Goal: Transaction & Acquisition: Obtain resource

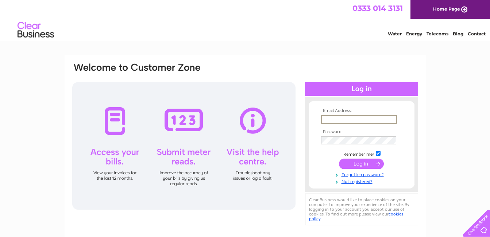
click at [377, 118] on input "text" at bounding box center [359, 119] width 76 height 9
type input "[EMAIL_ADDRESS][DOMAIN_NAME]"
click at [479, 116] on div "Email Address: rosaorlandi@yahoo.co.uk Password: Forgotten password?" at bounding box center [245, 219] width 490 height 329
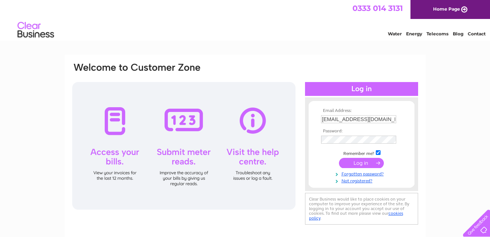
click at [479, 116] on div "Email Address: rosaorlandi@yahoo.co.uk Password: Forgotten password?" at bounding box center [245, 219] width 490 height 329
click at [437, 101] on div "Email Address: rosaorlandi@yahoo.co.uk Password: Forgotten password?" at bounding box center [245, 219] width 490 height 329
click at [339, 159] on input "submit" at bounding box center [361, 164] width 45 height 10
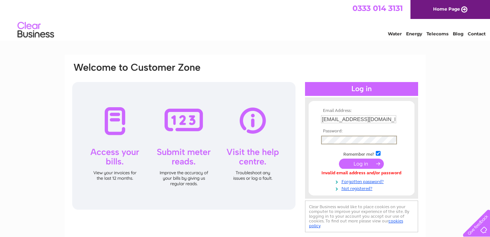
click at [339, 159] on input "submit" at bounding box center [361, 164] width 45 height 10
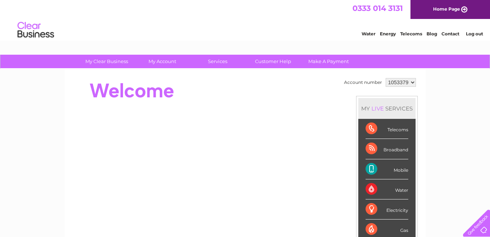
click at [370, 127] on div "Telecoms" at bounding box center [387, 129] width 43 height 20
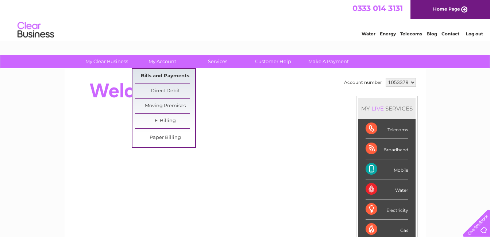
click at [169, 74] on link "Bills and Payments" at bounding box center [165, 76] width 60 height 15
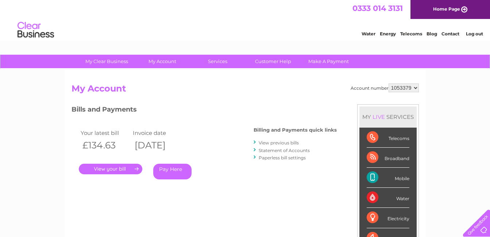
click at [108, 168] on link "." at bounding box center [110, 169] width 63 height 11
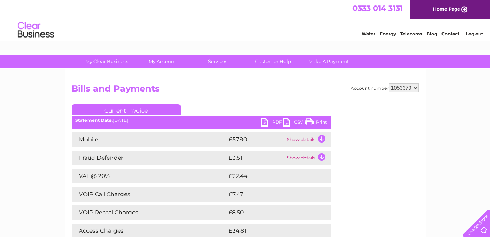
drag, startPoint x: 371, startPoint y: 119, endPoint x: 465, endPoint y: 135, distance: 95.0
click at [465, 135] on div "My Clear Business Login Details My Details My Preferences Link Account My Accou…" at bounding box center [245, 228] width 490 height 347
click at [311, 121] on link "Print" at bounding box center [316, 123] width 22 height 11
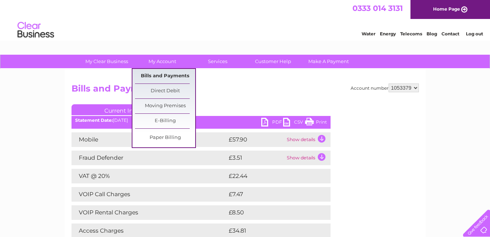
click at [164, 76] on link "Bills and Payments" at bounding box center [165, 76] width 60 height 15
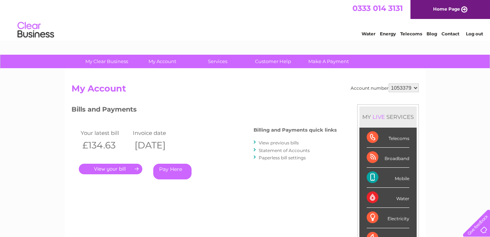
click at [112, 171] on link "." at bounding box center [110, 169] width 63 height 11
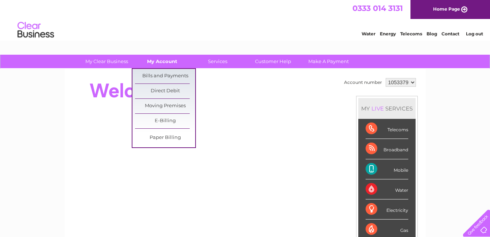
click at [161, 59] on link "My Account" at bounding box center [162, 61] width 60 height 13
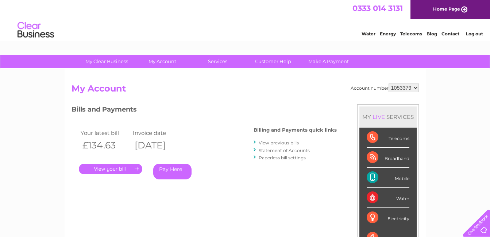
click at [113, 167] on link "." at bounding box center [110, 169] width 63 height 11
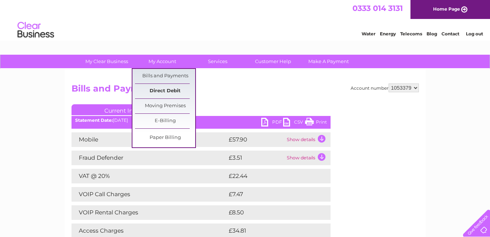
click at [171, 89] on link "Direct Debit" at bounding box center [165, 91] width 60 height 15
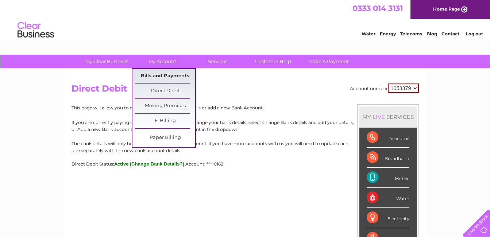
click at [162, 75] on link "Bills and Payments" at bounding box center [165, 76] width 60 height 15
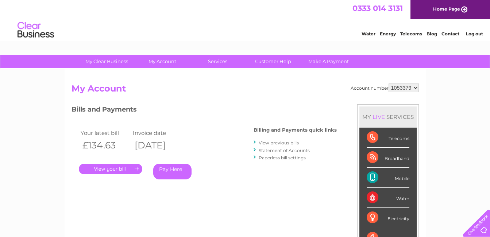
click at [286, 143] on link "View previous bills" at bounding box center [279, 142] width 40 height 5
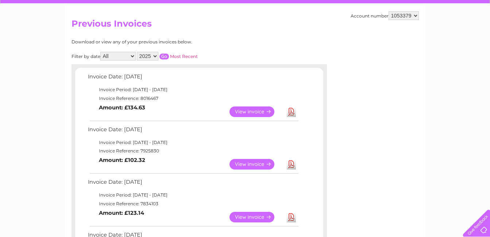
scroll to position [73, 0]
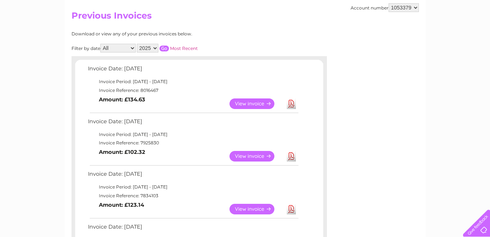
click at [254, 155] on link "View" at bounding box center [256, 156] width 54 height 11
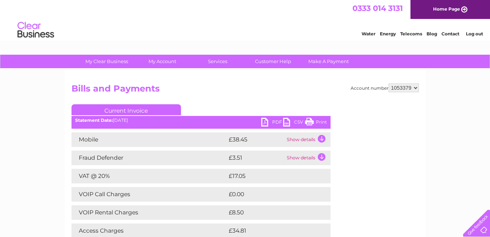
click at [308, 121] on link "Print" at bounding box center [316, 123] width 22 height 11
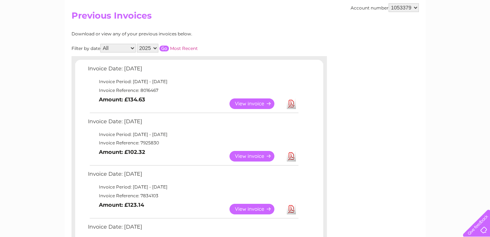
click at [251, 209] on link "View" at bounding box center [256, 209] width 54 height 11
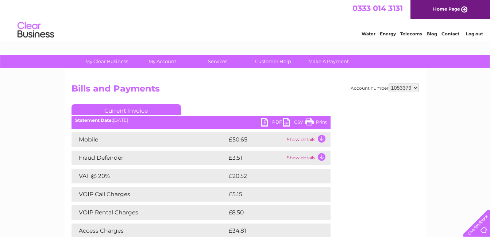
click at [309, 121] on link "Print" at bounding box center [316, 123] width 22 height 11
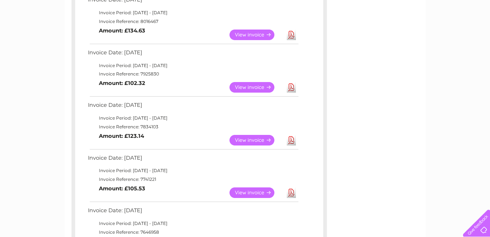
scroll to position [146, 0]
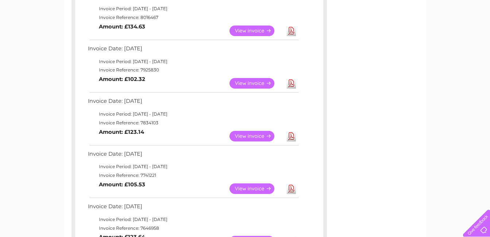
click at [249, 189] on link "View" at bounding box center [256, 189] width 54 height 11
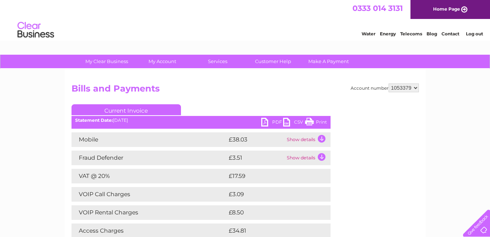
click at [310, 121] on link "Print" at bounding box center [316, 123] width 22 height 11
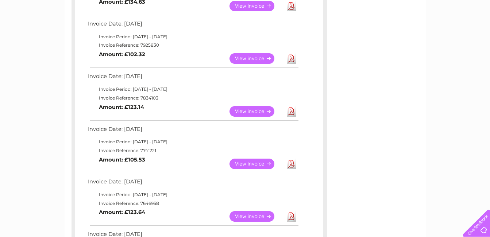
scroll to position [182, 0]
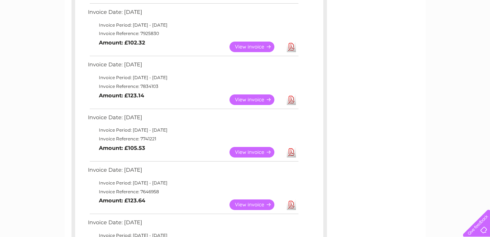
click at [252, 205] on link "View" at bounding box center [256, 205] width 54 height 11
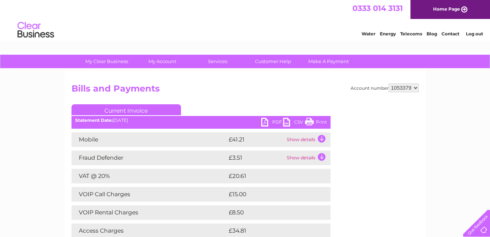
click at [309, 123] on link "Print" at bounding box center [316, 123] width 22 height 11
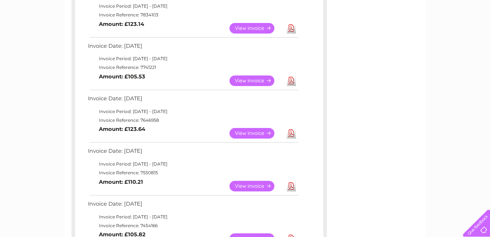
scroll to position [255, 0]
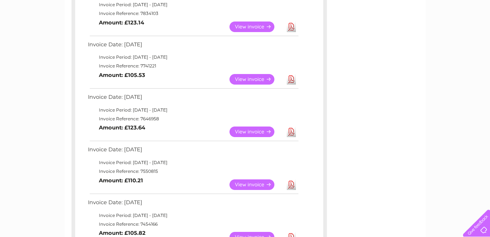
click at [254, 181] on link "View" at bounding box center [256, 185] width 54 height 11
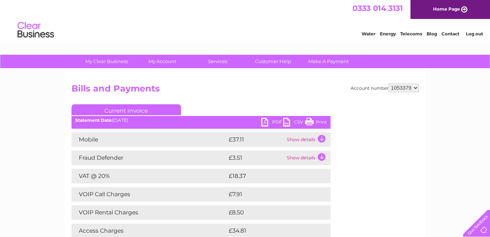
click at [308, 123] on link "Print" at bounding box center [316, 123] width 22 height 11
